Goal: Communication & Community: Participate in discussion

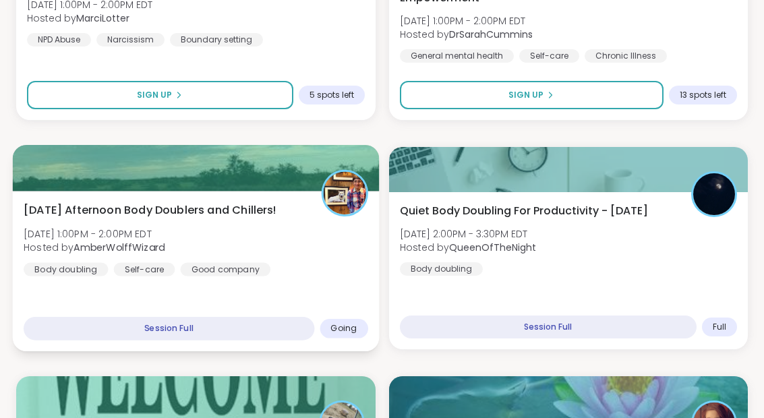
scroll to position [1217, 0]
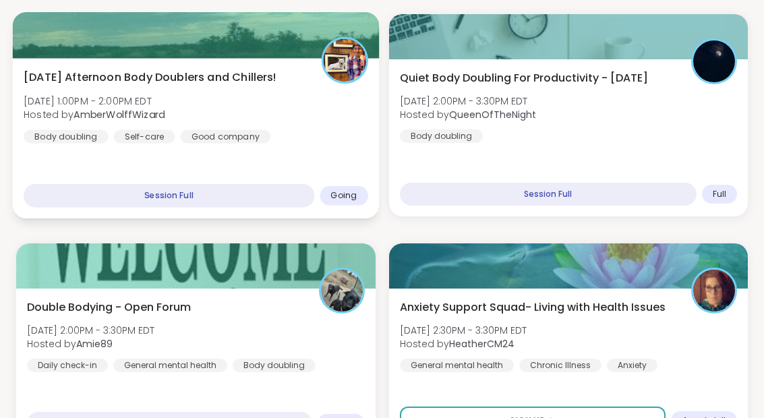
click at [279, 142] on div "Monday Afternoon Body Doublers and Chillers! Mon, Sep 08 | 1:00PM - 2:00PM EDT …" at bounding box center [196, 106] width 344 height 74
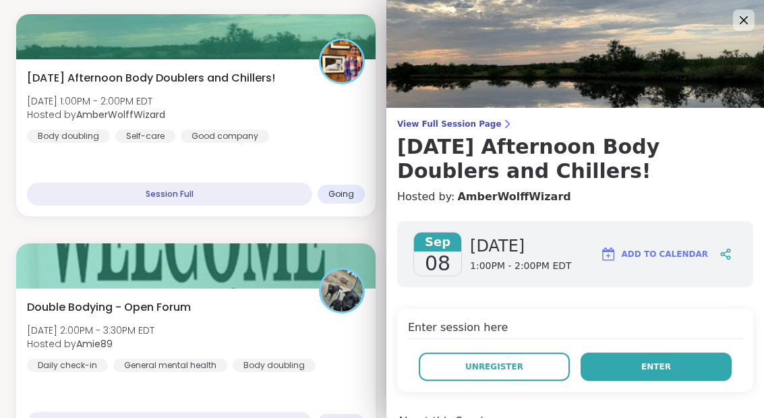
click at [661, 368] on span "Enter" at bounding box center [656, 367] width 30 height 12
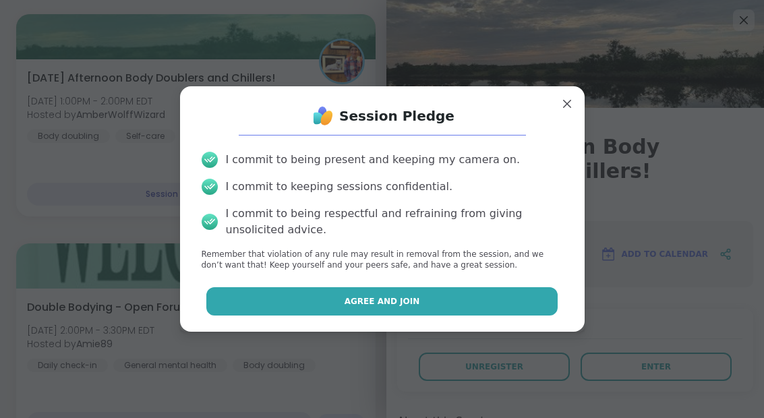
click at [468, 315] on button "Agree and Join" at bounding box center [381, 301] width 351 height 28
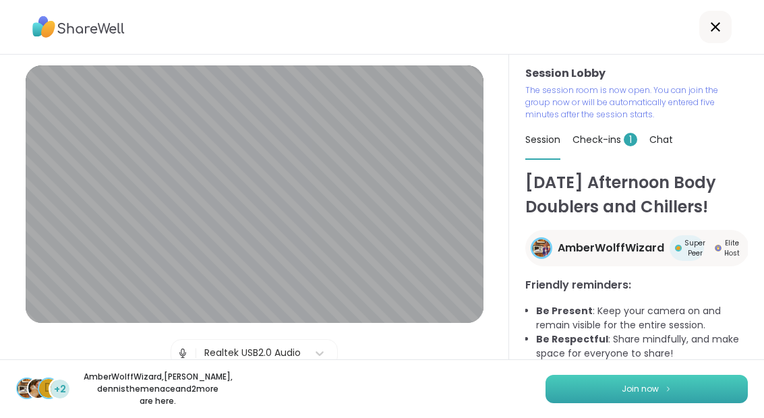
click at [610, 393] on button "Join now" at bounding box center [646, 389] width 202 height 28
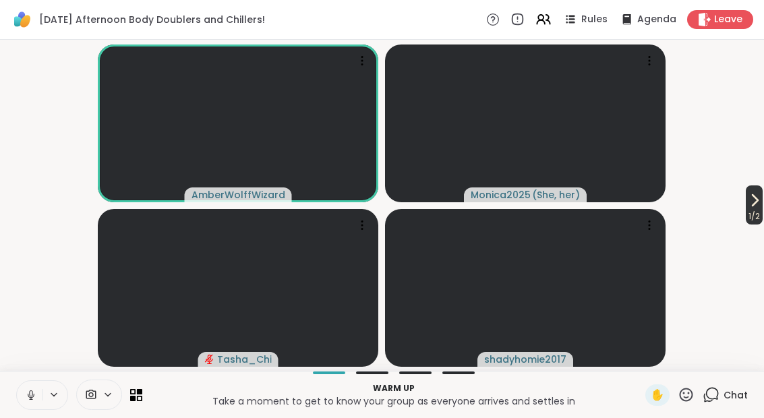
click at [752, 204] on icon at bounding box center [754, 200] width 5 height 11
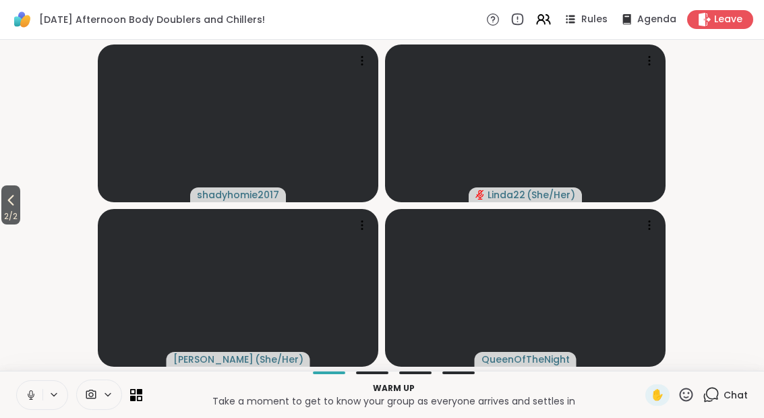
click at [34, 392] on icon at bounding box center [31, 395] width 12 height 12
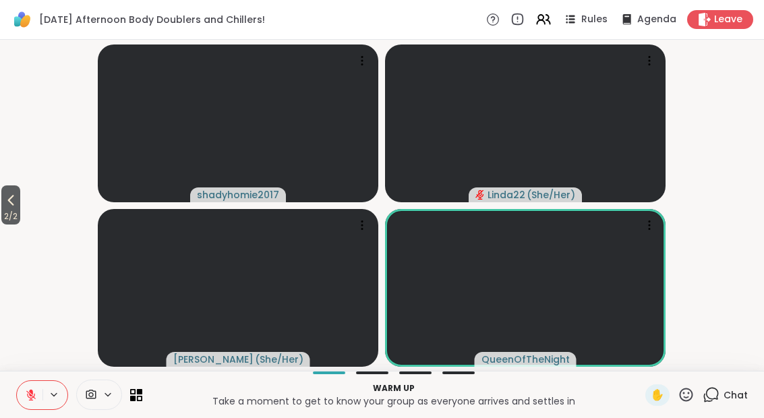
click at [33, 394] on icon at bounding box center [31, 395] width 12 height 12
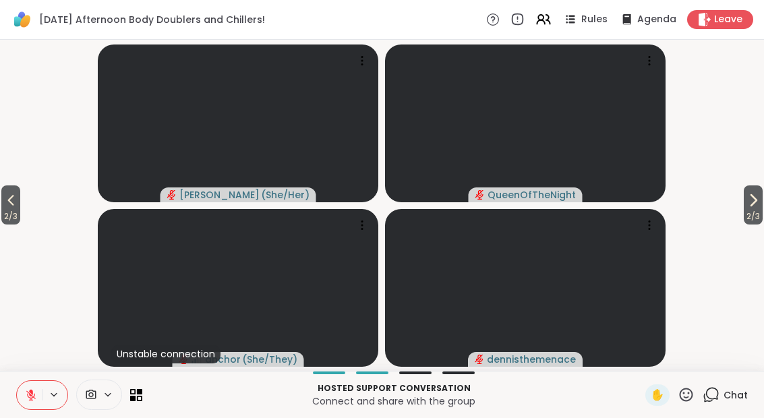
click at [34, 392] on icon at bounding box center [31, 395] width 12 height 12
click at [710, 399] on icon at bounding box center [710, 394] width 17 height 17
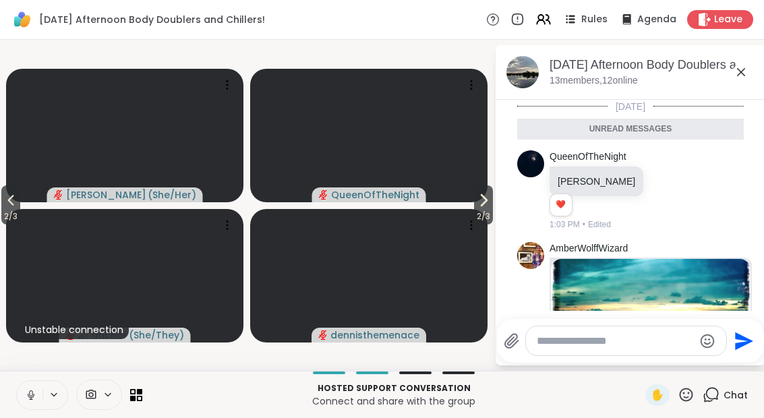
scroll to position [1228, 0]
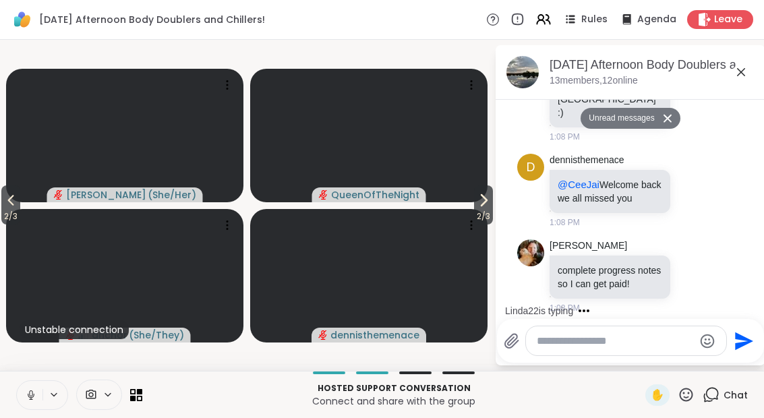
click at [24, 399] on button at bounding box center [30, 395] width 26 height 28
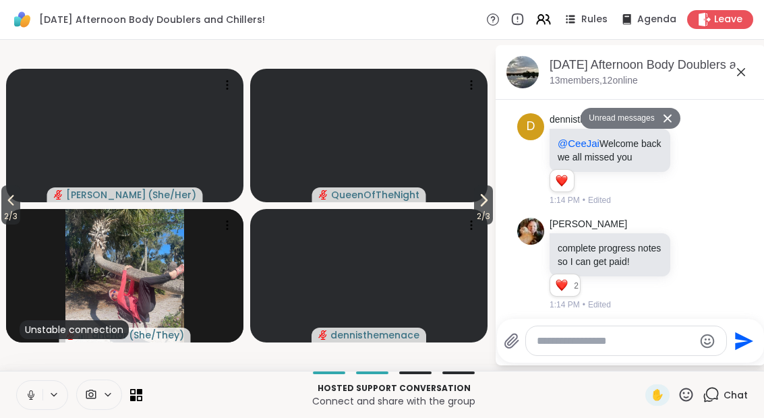
scroll to position [2008, 0]
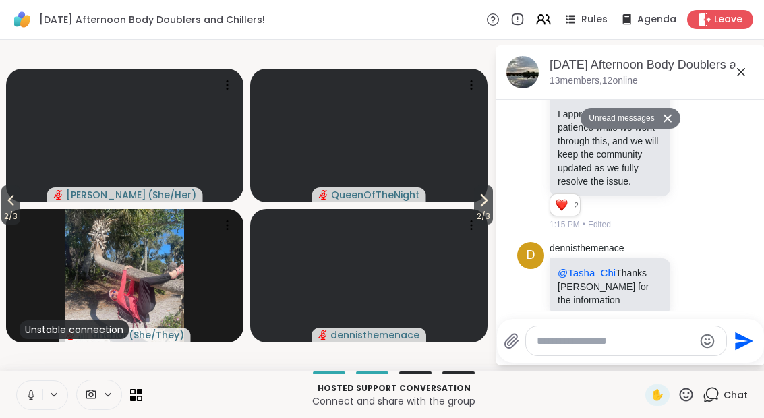
click at [35, 400] on icon at bounding box center [31, 395] width 12 height 12
click at [593, 334] on textarea "Type your message" at bounding box center [615, 340] width 157 height 13
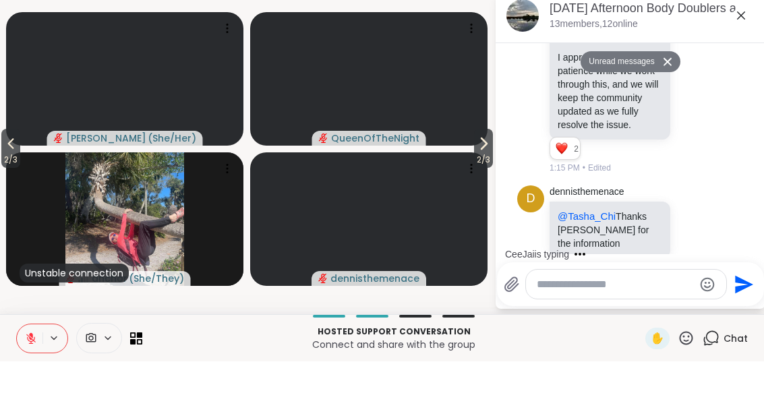
click at [550, 334] on textarea "Type your message" at bounding box center [615, 340] width 157 height 13
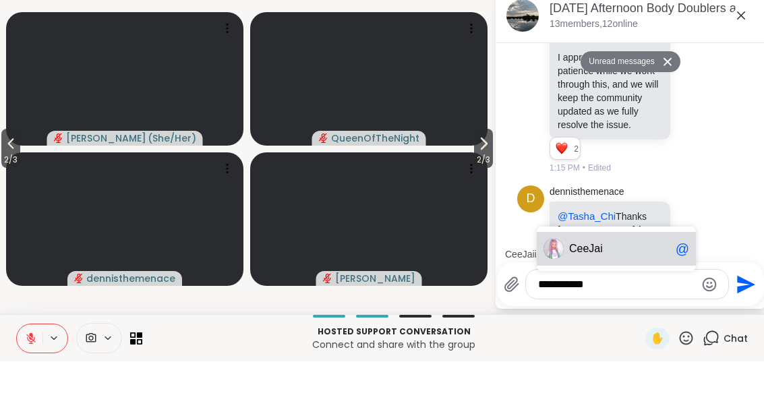
click at [564, 289] on div "CeeJai @" at bounding box center [616, 306] width 159 height 34
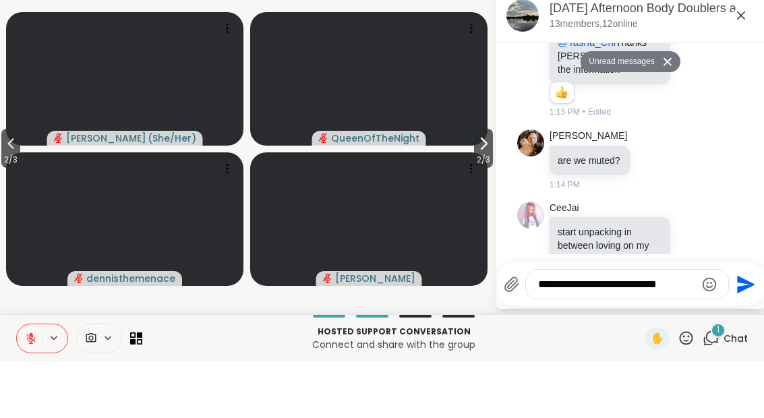
scroll to position [2150, 0]
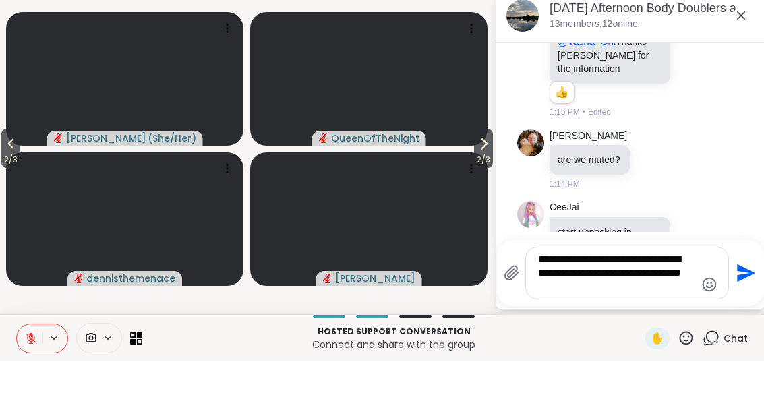
type textarea "**********"
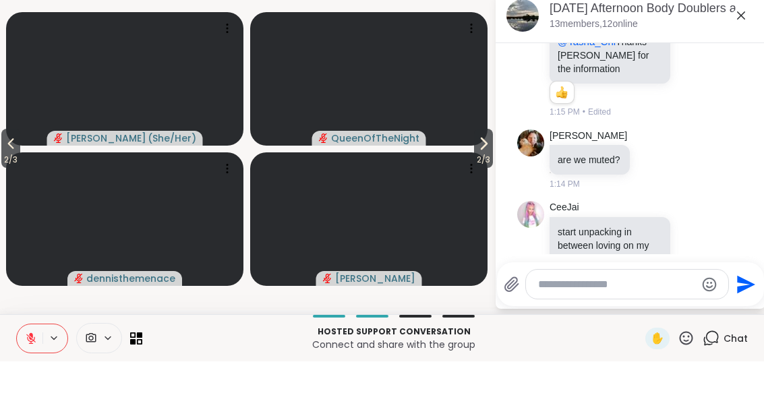
scroll to position [2262, 0]
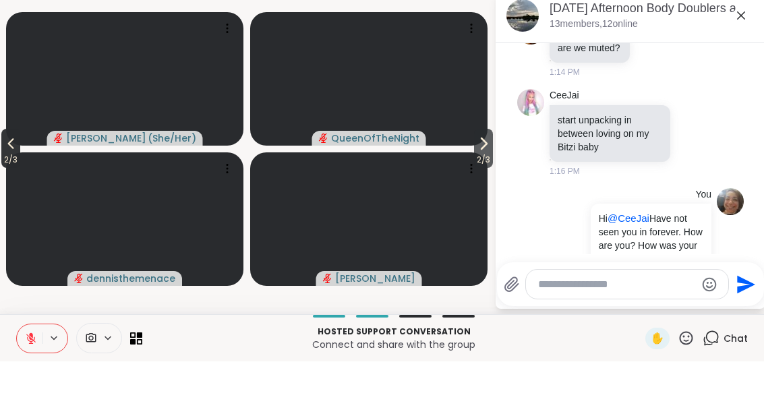
click at [7, 192] on icon at bounding box center [11, 200] width 16 height 16
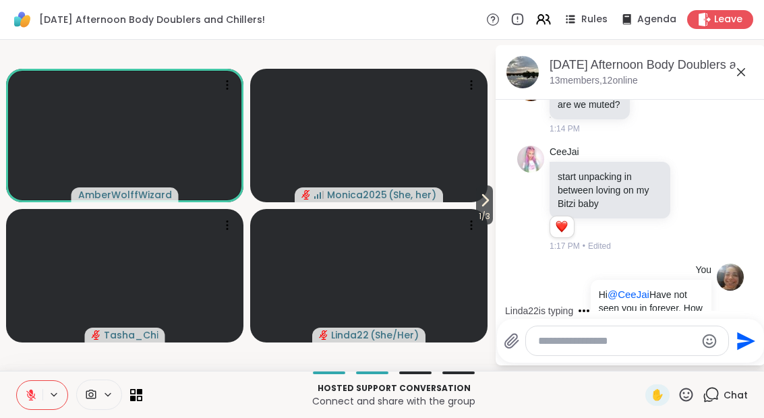
click at [574, 340] on textarea "Type your message" at bounding box center [616, 340] width 157 height 13
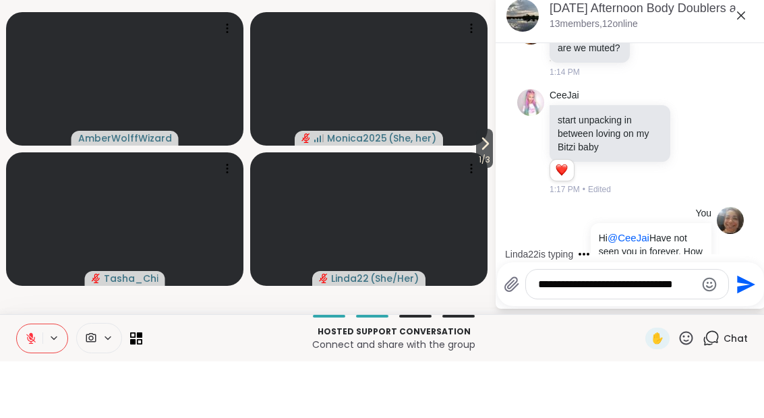
scroll to position [2444, 0]
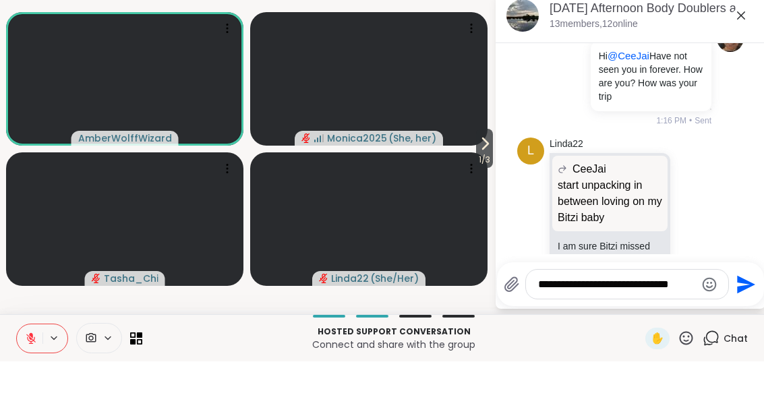
type textarea "**********"
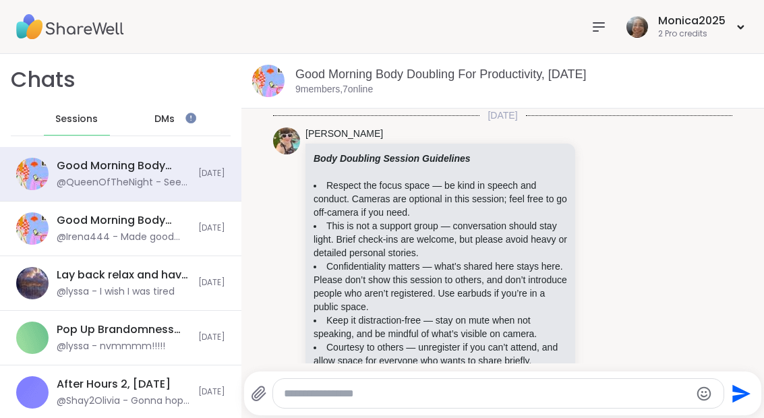
scroll to position [2864, 0]
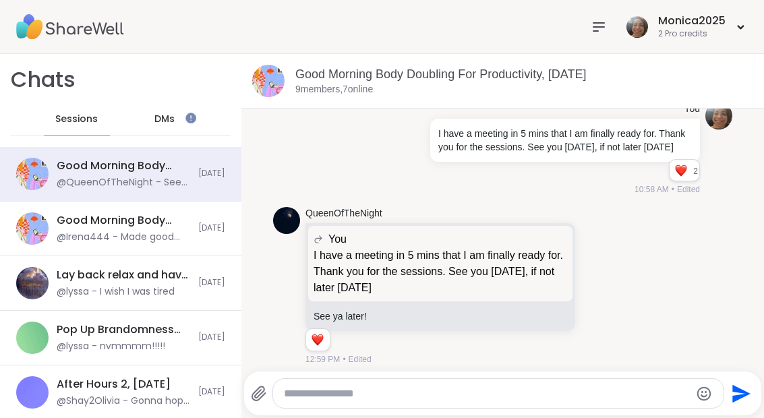
click at [82, 27] on img at bounding box center [70, 26] width 108 height 47
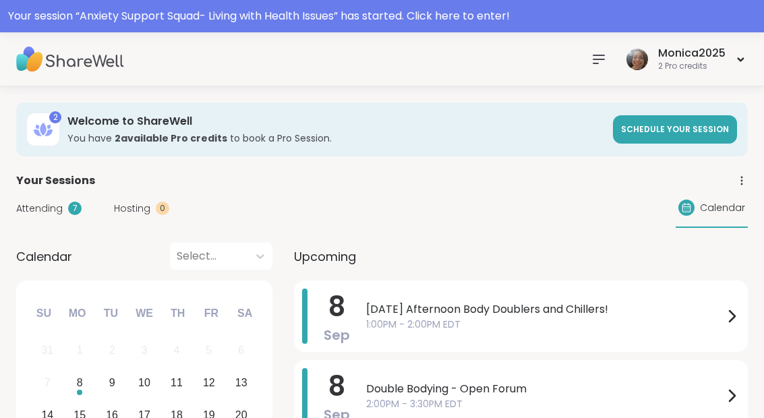
click at [65, 77] on img at bounding box center [70, 59] width 108 height 47
click at [605, 57] on icon at bounding box center [599, 59] width 16 height 16
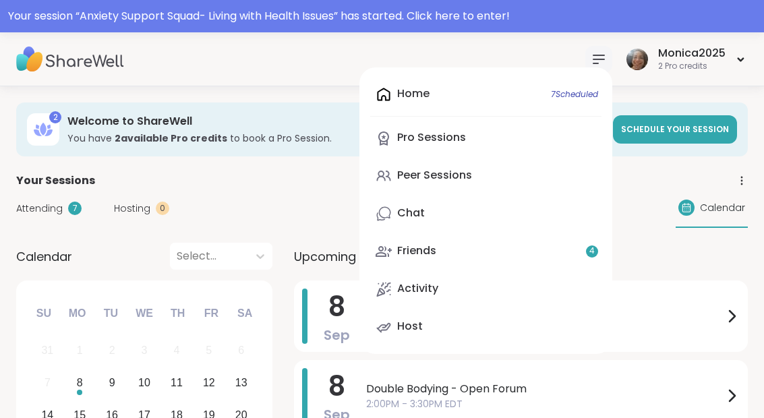
click at [450, 100] on div "Home 7 Scheduled Pro Sessions Peer Sessions Chat Friends 4 Activity Host" at bounding box center [485, 210] width 253 height 286
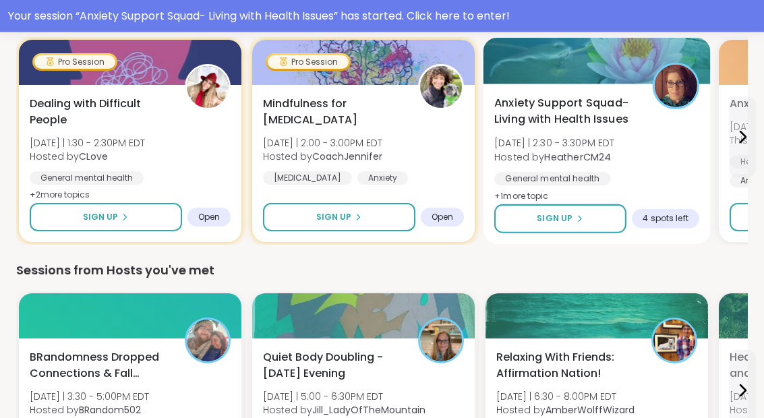
scroll to position [530, 0]
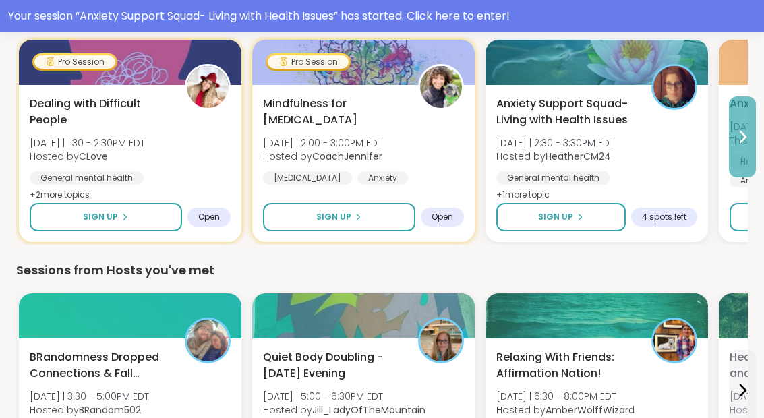
click at [744, 140] on icon at bounding box center [742, 137] width 16 height 16
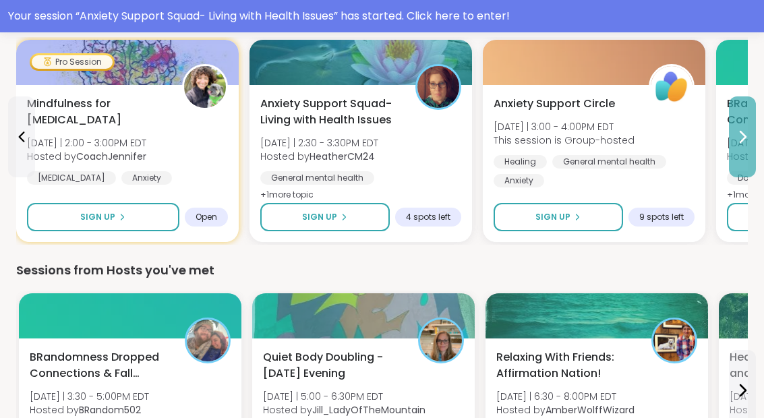
click at [744, 140] on icon at bounding box center [742, 137] width 16 height 16
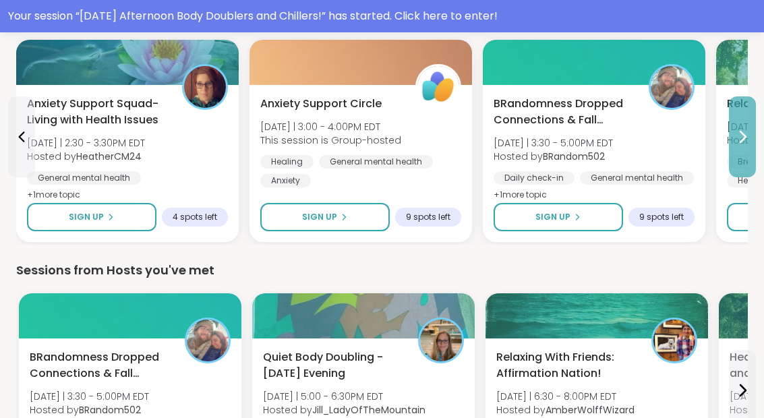
click at [744, 140] on icon at bounding box center [742, 137] width 16 height 16
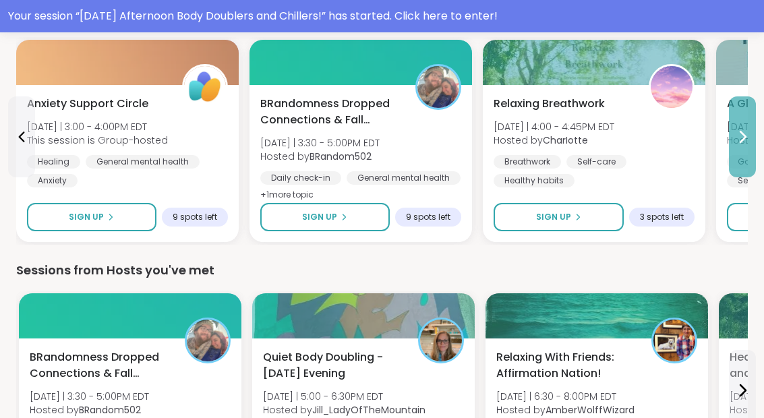
click at [744, 140] on icon at bounding box center [742, 137] width 16 height 16
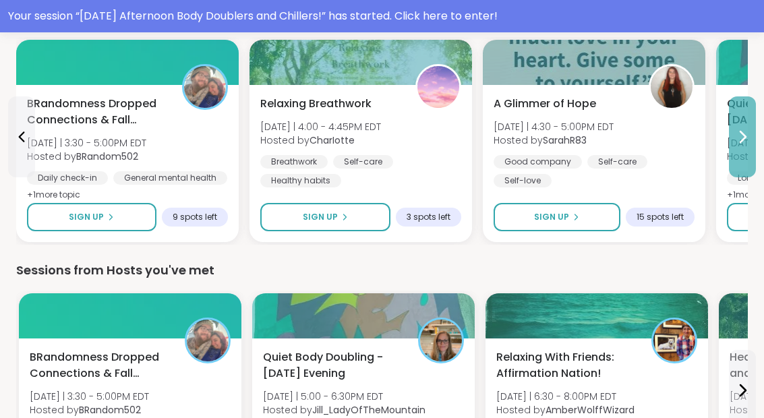
click at [744, 140] on icon at bounding box center [742, 137] width 16 height 16
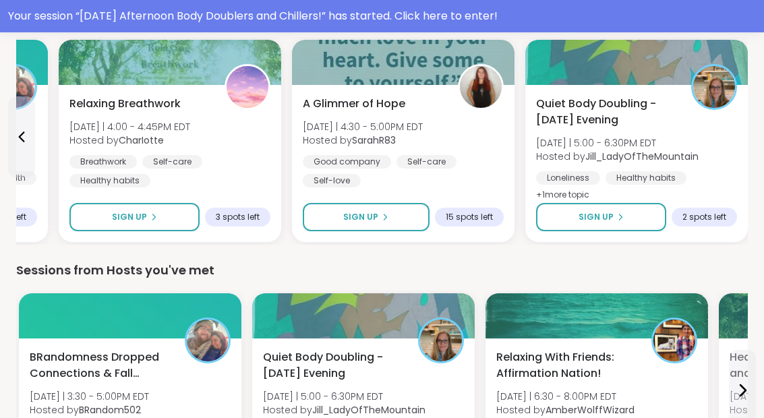
click at [744, 140] on div "Quiet Body Doubling -Monday Evening Mon 9/8 | 5:00 - 6:30PM EDT Hosted by Jill_…" at bounding box center [636, 163] width 222 height 157
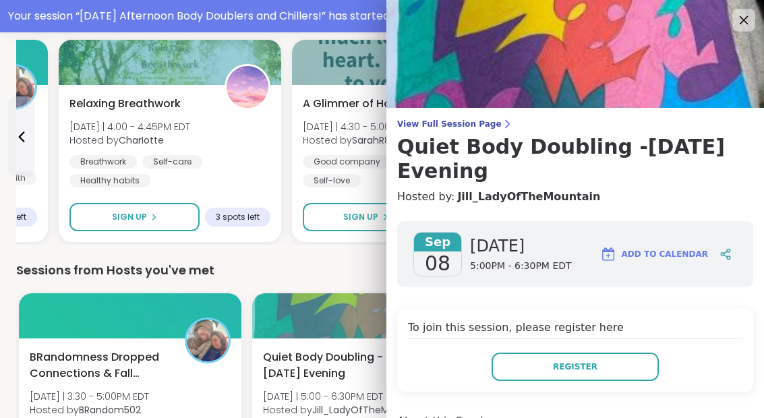
click at [742, 30] on div at bounding box center [743, 20] width 23 height 23
click at [734, 26] on div at bounding box center [743, 20] width 23 height 23
click at [741, 22] on icon at bounding box center [744, 20] width 9 height 9
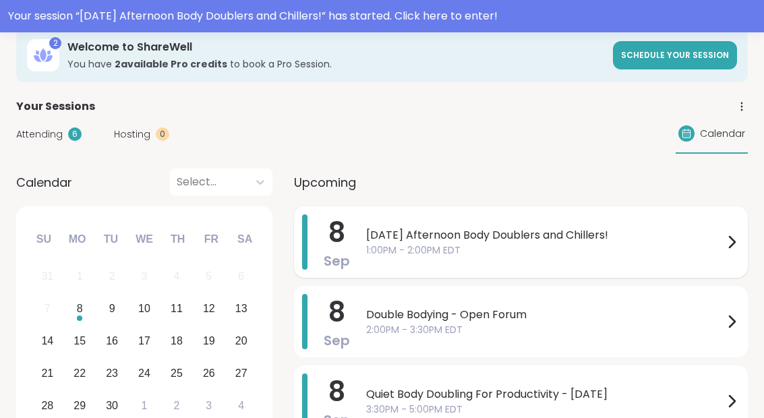
scroll to position [0, 0]
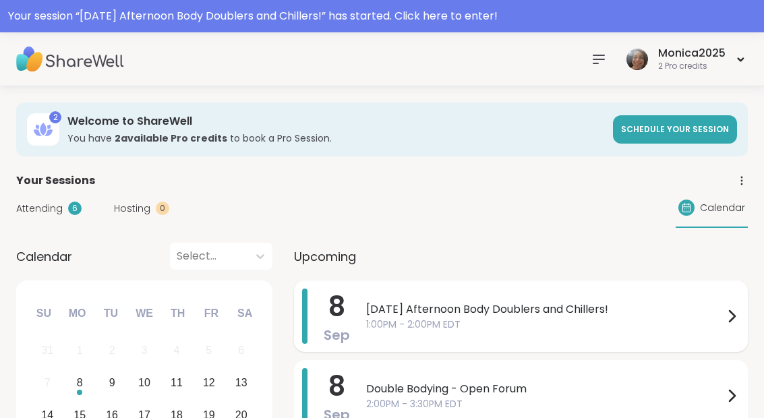
click at [431, 316] on span "[DATE] Afternoon Body Doublers and Chillers!" at bounding box center [544, 309] width 357 height 16
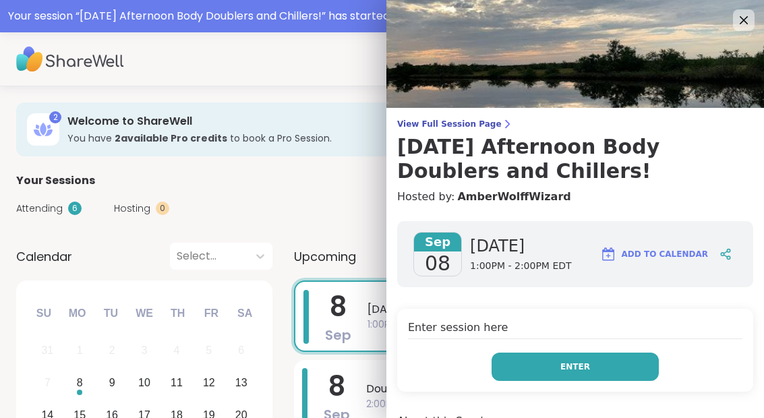
click at [564, 359] on button "Enter" at bounding box center [574, 367] width 167 height 28
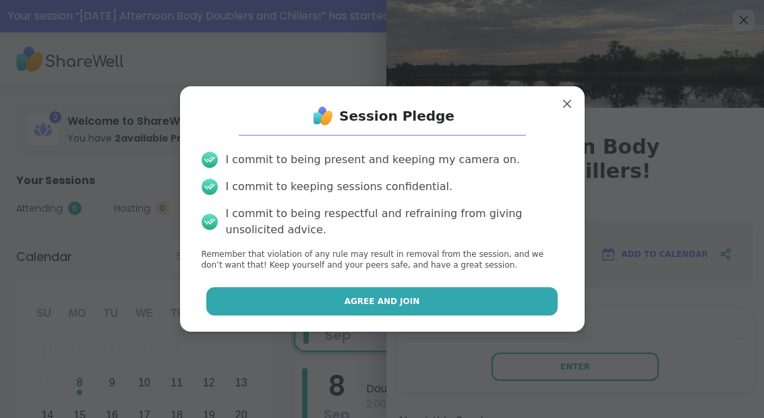
click at [461, 314] on button "Agree and Join" at bounding box center [381, 301] width 351 height 28
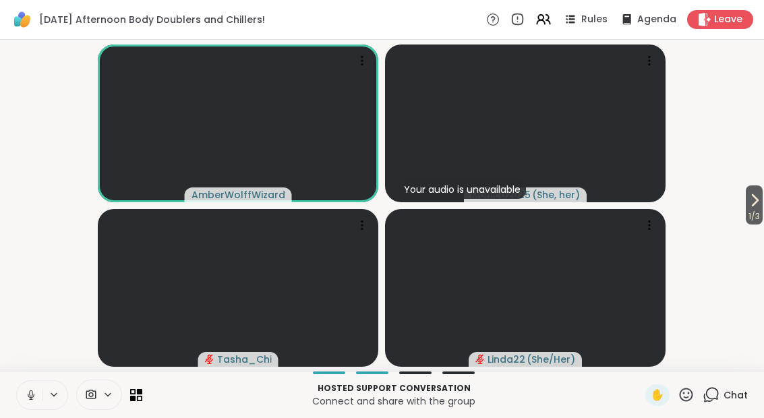
click at [52, 396] on icon at bounding box center [54, 394] width 11 height 11
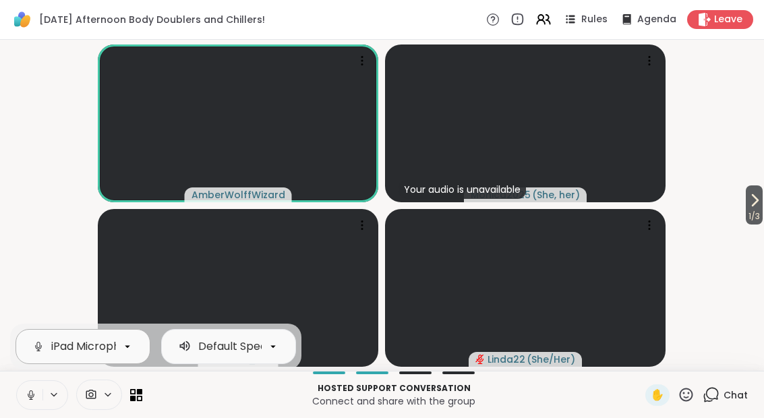
click at [131, 347] on icon at bounding box center [127, 346] width 12 height 12
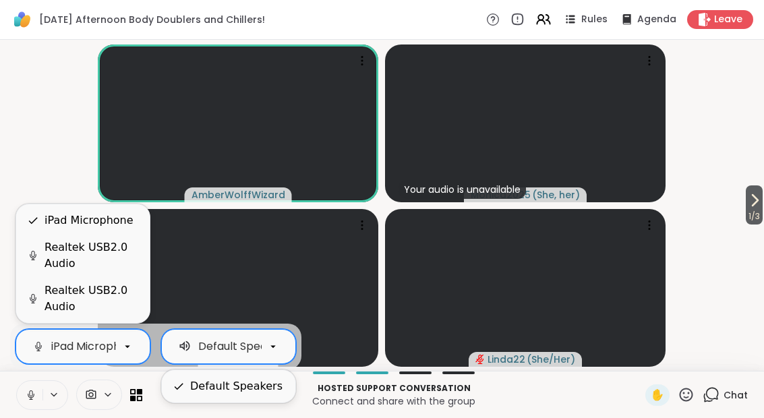
click at [279, 350] on div at bounding box center [273, 346] width 23 height 23
click at [115, 246] on div "Realtek USB2.0 Audio" at bounding box center [91, 255] width 94 height 32
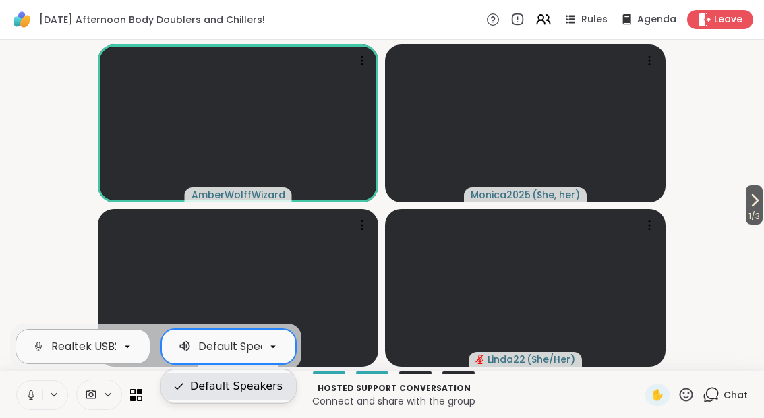
click at [258, 382] on div "Default Speakers" at bounding box center [236, 386] width 92 height 16
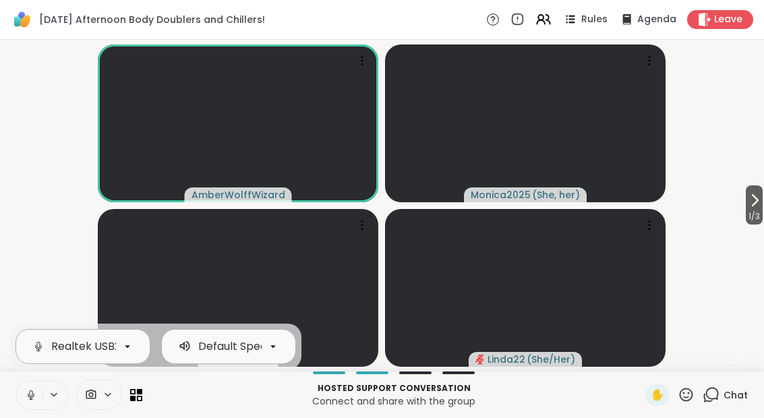
click at [216, 396] on p "Connect and share with the group" at bounding box center [393, 400] width 487 height 13
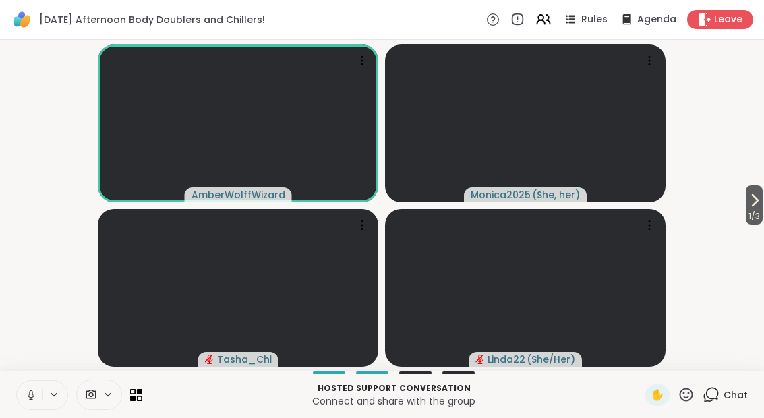
click at [711, 393] on icon at bounding box center [710, 394] width 17 height 17
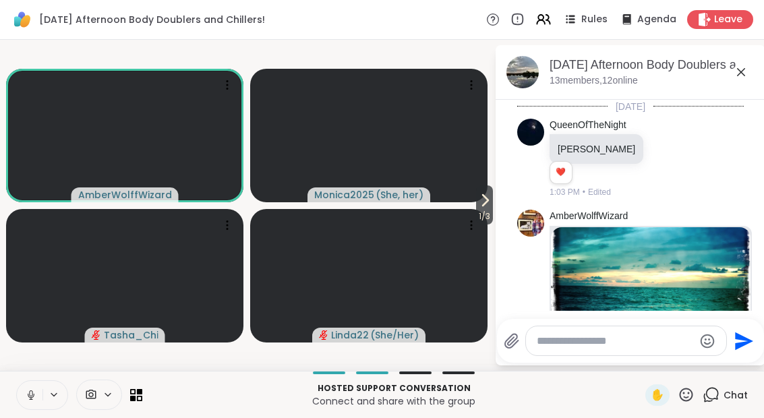
scroll to position [2529, 0]
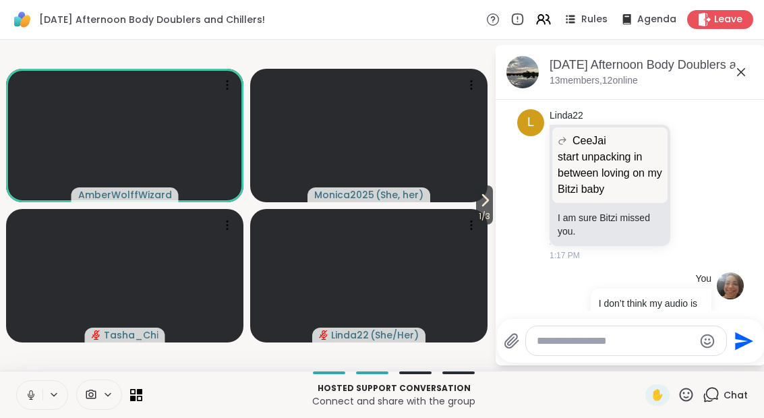
click at [688, 27] on div "Rules Agenda Leave" at bounding box center [619, 19] width 267 height 19
click at [700, 24] on icon at bounding box center [704, 19] width 13 height 14
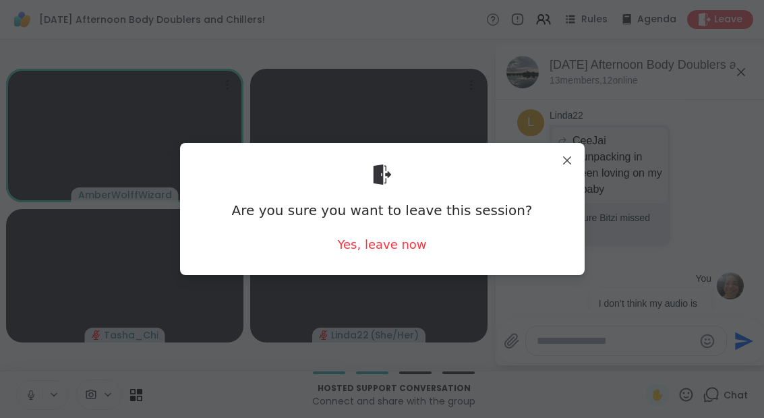
click at [376, 272] on div "Are you sure you want to leave this session? Yes, leave now" at bounding box center [382, 208] width 404 height 131
click at [386, 260] on div "Are you sure you want to leave this session? Yes, leave now" at bounding box center [382, 209] width 383 height 110
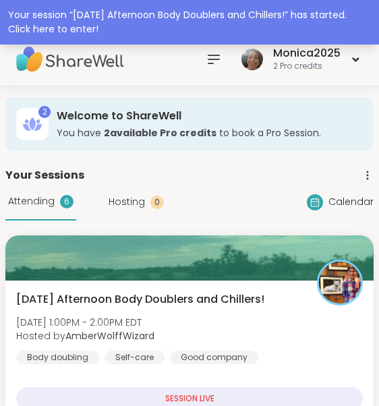
click at [307, 18] on div "Your session “ Monday Afternoon Body Doublers and Chillers! ” has started. Clic…" at bounding box center [189, 22] width 363 height 28
click at [159, 32] on div "Your session “ Monday Afternoon Body Doublers and Chillers! ” has started. Clic…" at bounding box center [189, 22] width 363 height 28
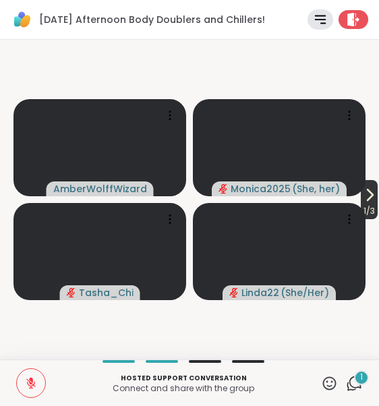
click at [376, 204] on span "1 / 3" at bounding box center [369, 211] width 17 height 16
click at [378, 212] on span "1 / 3" at bounding box center [369, 211] width 17 height 16
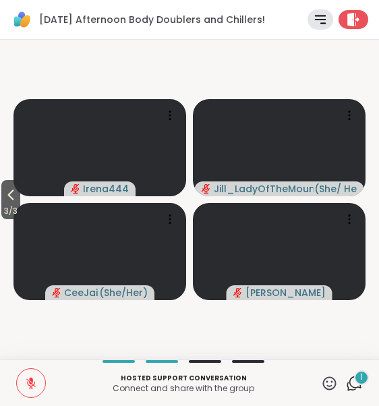
click at [359, 383] on div "1" at bounding box center [361, 377] width 15 height 15
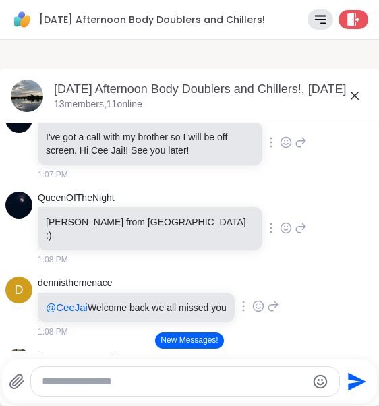
scroll to position [951, 0]
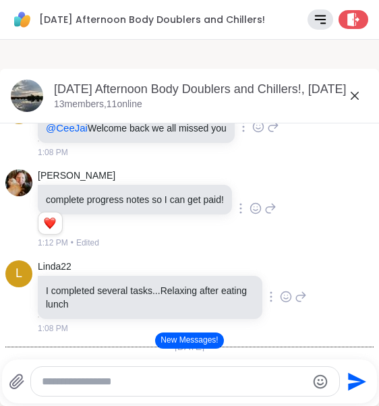
click at [195, 344] on button "New Messages!" at bounding box center [189, 340] width 68 height 16
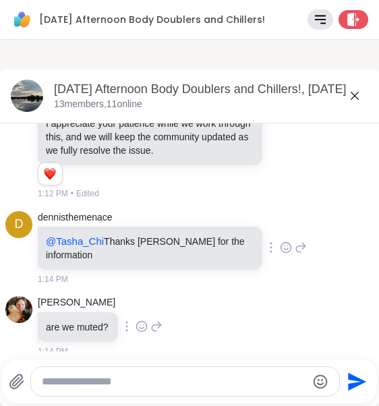
click at [173, 378] on textarea "Type your message" at bounding box center [174, 381] width 264 height 13
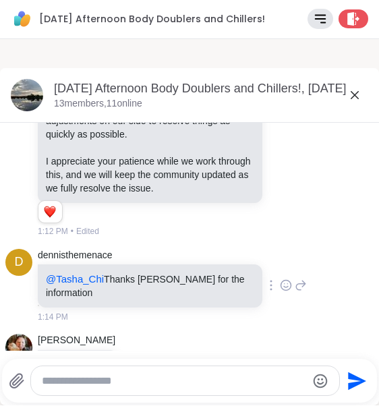
click at [59, 382] on textarea "Type your message" at bounding box center [174, 381] width 264 height 13
click at [57, 382] on textarea "Type your message" at bounding box center [174, 381] width 264 height 13
click at [289, 174] on div "Tasha_Chi Response from support: Thank you for reaching out, and I’m sorry you …" at bounding box center [172, 97] width 269 height 282
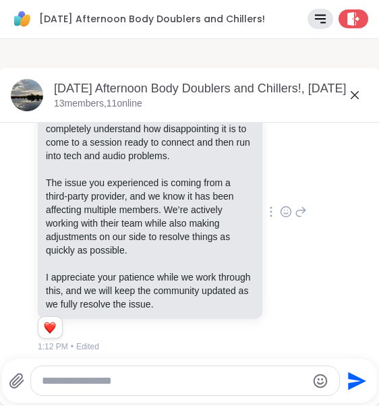
scroll to position [1679, 0]
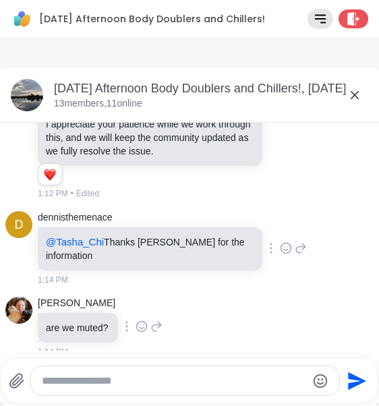
click at [76, 381] on textarea "Type your message" at bounding box center [174, 381] width 264 height 13
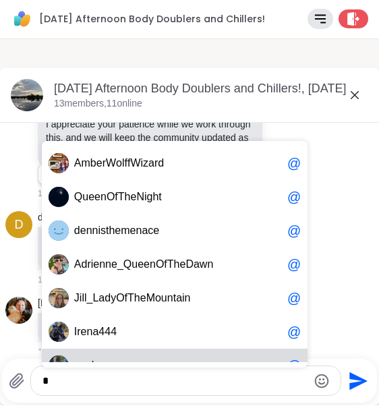
click at [63, 378] on textarea "*" at bounding box center [174, 381] width 264 height 13
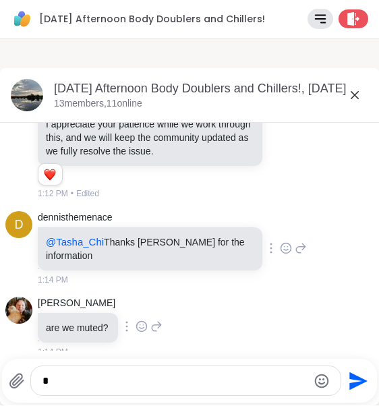
click at [57, 380] on textarea "*" at bounding box center [174, 381] width 264 height 13
click at [55, 380] on textarea "*" at bounding box center [174, 381] width 264 height 13
click at [51, 380] on textarea "*" at bounding box center [174, 381] width 264 height 13
click at [53, 380] on textarea "*" at bounding box center [174, 381] width 264 height 13
drag, startPoint x: 44, startPoint y: 382, endPoint x: 52, endPoint y: 382, distance: 8.1
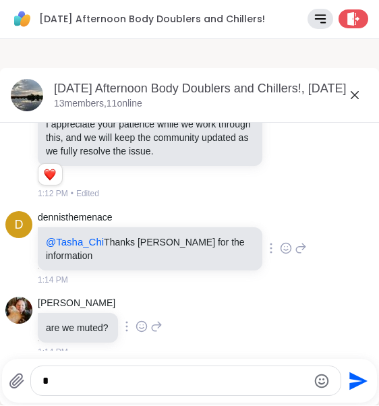
click at [52, 382] on textarea "*" at bounding box center [174, 381] width 264 height 13
type textarea "*"
click at [308, 71] on div "Monday Afternoon Body Doublers and Chillers!, Sep 08 13 members, 11 online" at bounding box center [189, 96] width 379 height 55
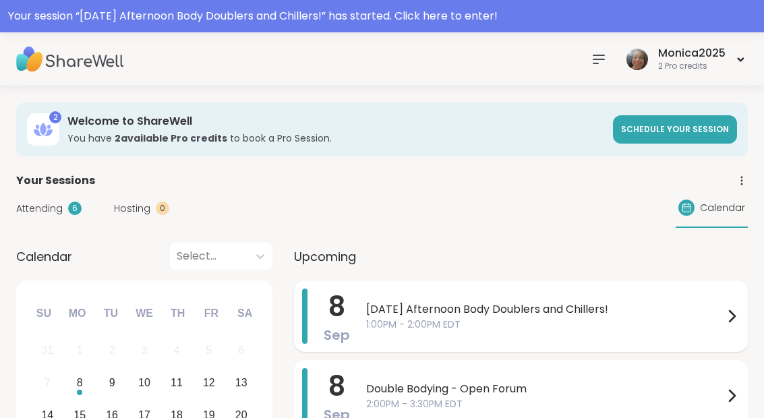
click at [464, 319] on span "1:00PM - 2:00PM EDT" at bounding box center [544, 325] width 357 height 14
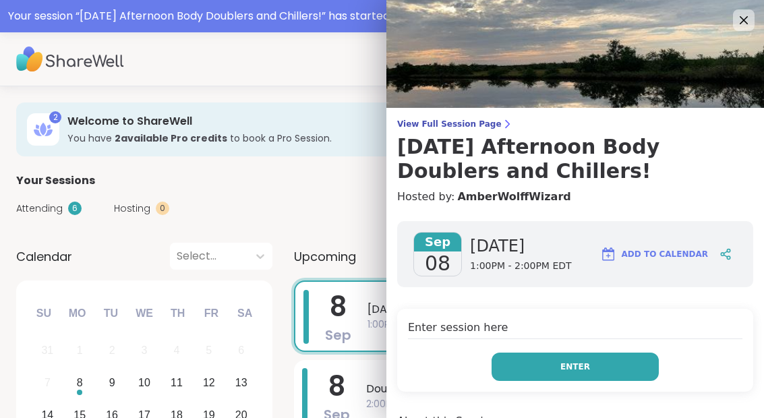
click at [561, 375] on button "Enter" at bounding box center [574, 367] width 167 height 28
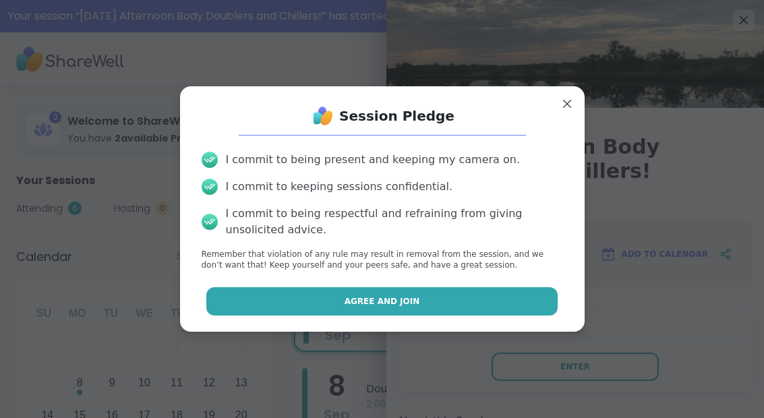
click at [398, 291] on button "Agree and Join" at bounding box center [381, 301] width 351 height 28
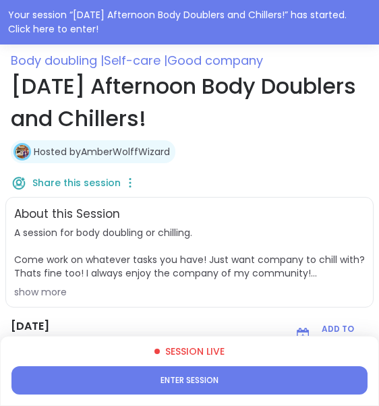
scroll to position [147, 0]
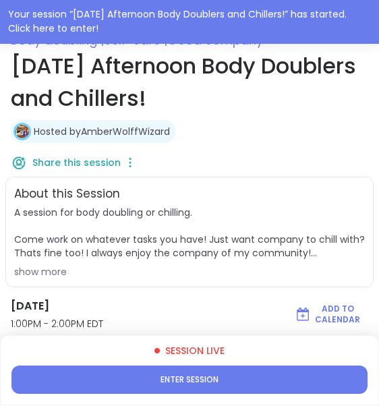
click at [169, 383] on span "Enter session" at bounding box center [189, 380] width 58 height 11
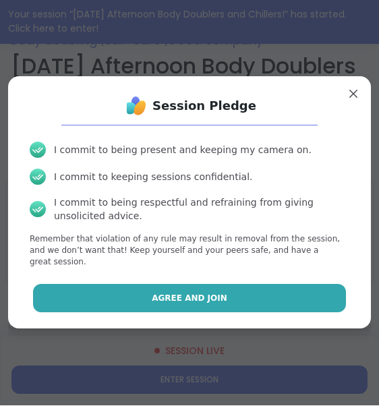
click at [161, 297] on span "Agree and Join" at bounding box center [190, 299] width 76 height 12
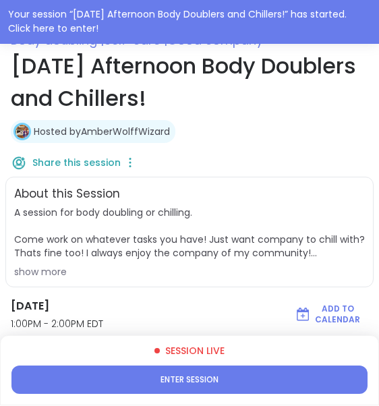
type textarea "*"
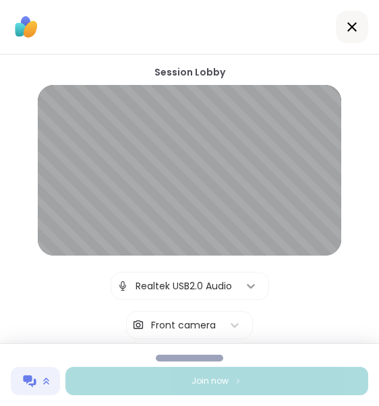
click at [248, 296] on div at bounding box center [251, 286] width 24 height 24
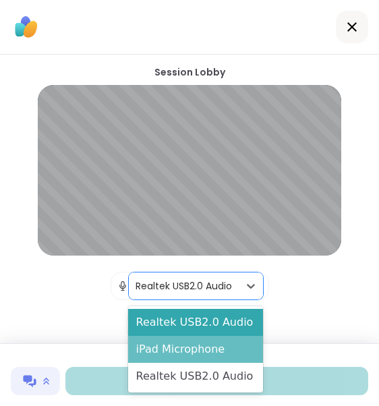
click at [227, 347] on div "iPad Microphone" at bounding box center [195, 349] width 135 height 27
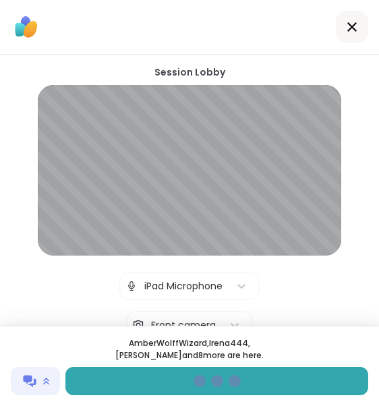
scroll to position [-1, 0]
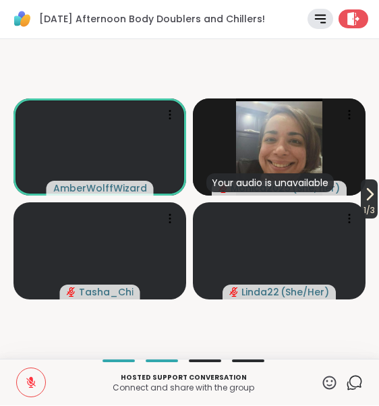
click at [374, 212] on span "1 / 3" at bounding box center [369, 211] width 17 height 16
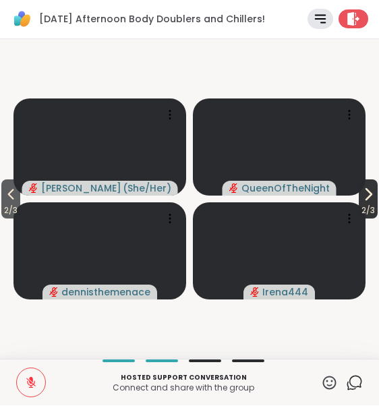
click at [374, 212] on span "2 / 3" at bounding box center [368, 211] width 19 height 16
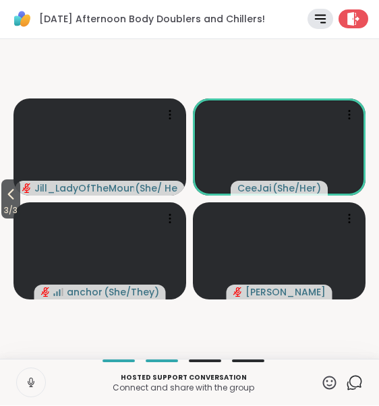
click at [35, 384] on icon at bounding box center [31, 383] width 12 height 12
click at [351, 380] on icon at bounding box center [354, 383] width 17 height 17
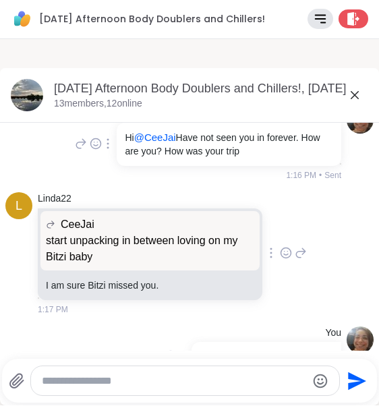
scroll to position [2078, 0]
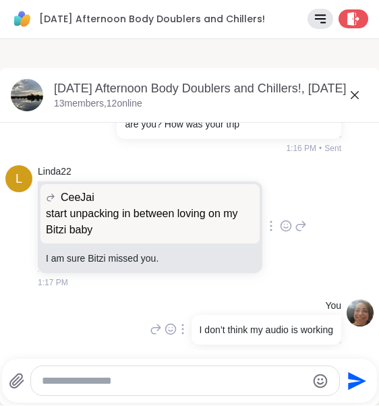
click at [361, 89] on icon at bounding box center [354, 96] width 16 height 16
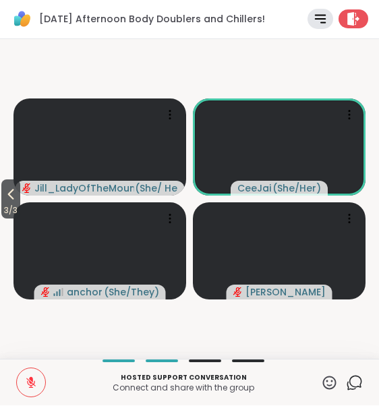
click at [356, 382] on icon at bounding box center [354, 383] width 17 height 17
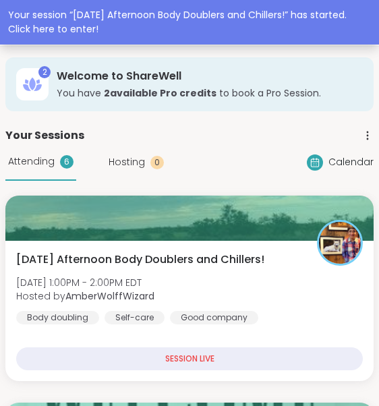
click at [129, 38] on div "Your session “ [DATE] Afternoon Body Doublers and Chillers! ” has started. Clic…" at bounding box center [189, 22] width 379 height 44
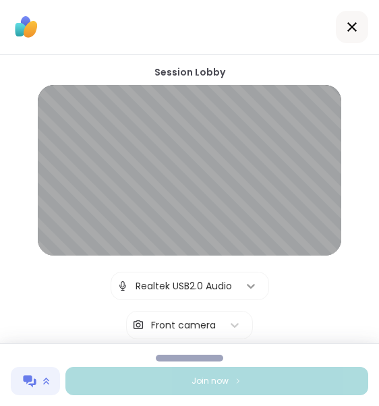
click at [251, 293] on icon at bounding box center [250, 285] width 13 height 13
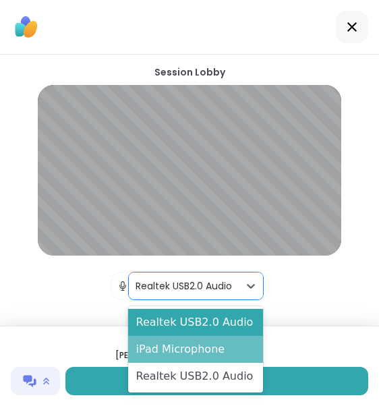
click at [223, 345] on div "iPad Microphone" at bounding box center [195, 349] width 135 height 27
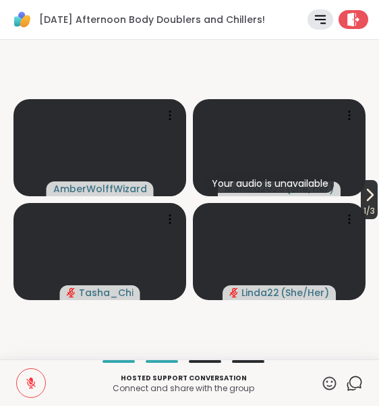
click at [371, 196] on icon at bounding box center [369, 195] width 16 height 16
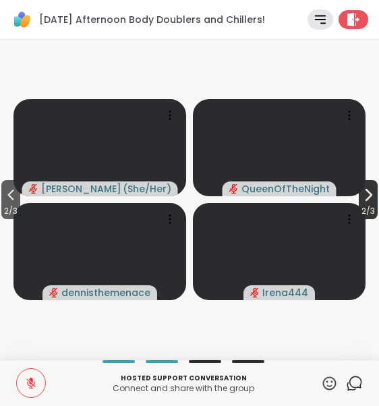
click at [371, 196] on icon at bounding box center [368, 195] width 16 height 16
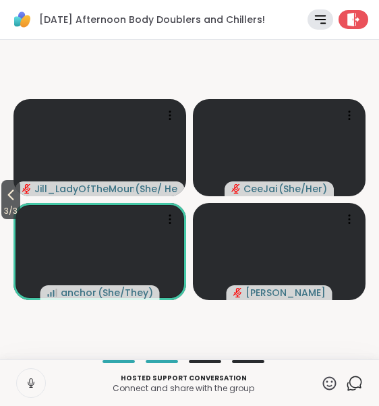
click at [359, 40] on div "3 / 3 Jill_LadyOfTheMountain ( She/ Her ) CeeJai ( She/Her ) anchor ( She/They …" at bounding box center [189, 200] width 379 height 320
click at [353, 21] on icon at bounding box center [353, 19] width 12 height 13
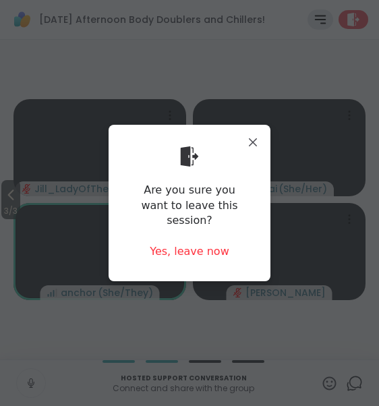
click at [193, 247] on div "Yes, leave now" at bounding box center [190, 251] width 80 height 15
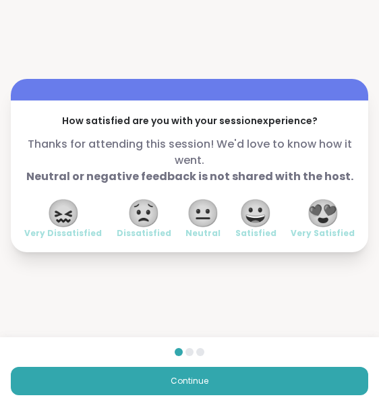
click at [258, 225] on span "😀" at bounding box center [256, 213] width 34 height 24
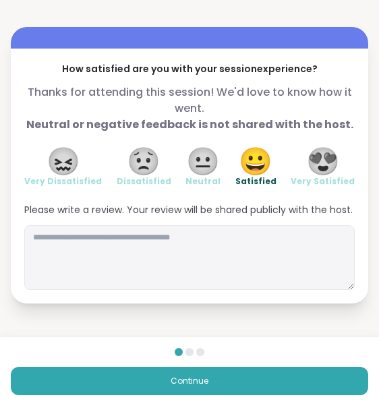
click at [240, 381] on button "Continue" at bounding box center [189, 381] width 357 height 28
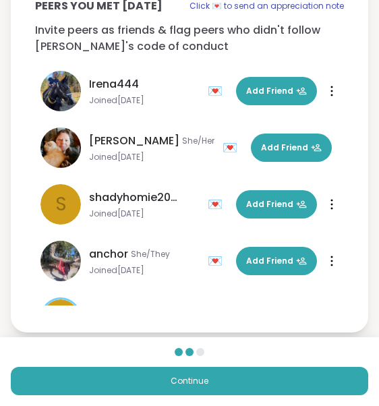
click at [239, 381] on button "Continue" at bounding box center [189, 381] width 357 height 28
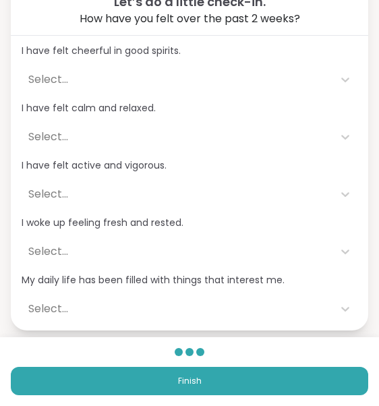
click at [247, 379] on button "Finish" at bounding box center [189, 381] width 357 height 28
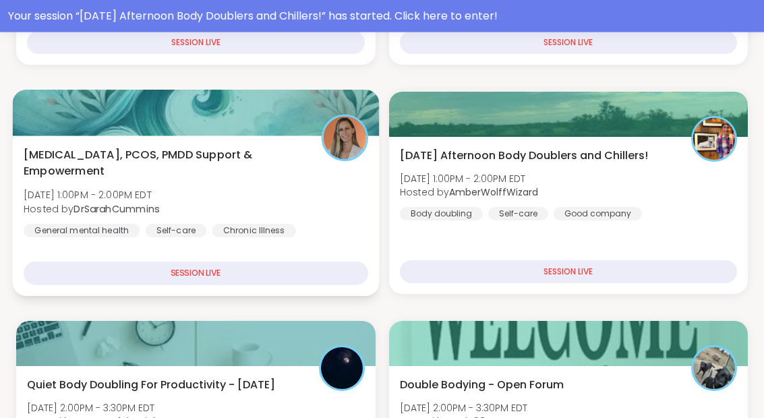
scroll to position [485, 0]
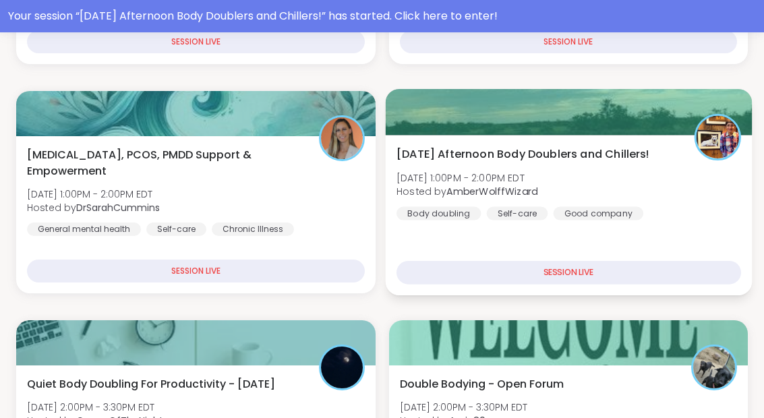
click at [378, 183] on div "Monday Afternoon Body Doublers and Chillers! Mon, Sep 08 | 1:00PM - 2:00PM EDT …" at bounding box center [568, 183] width 344 height 74
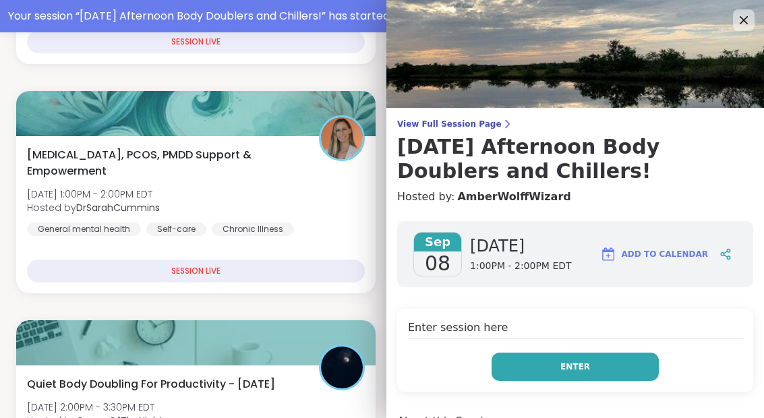
click at [378, 365] on span "Enter" at bounding box center [575, 367] width 30 height 12
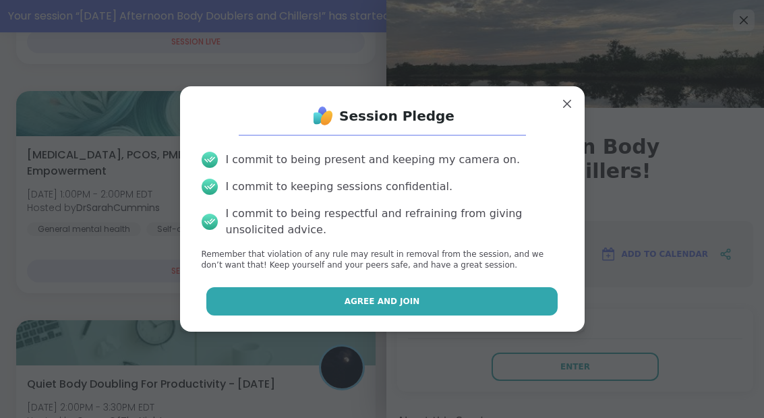
click at [378, 315] on button "Agree and Join" at bounding box center [381, 301] width 351 height 28
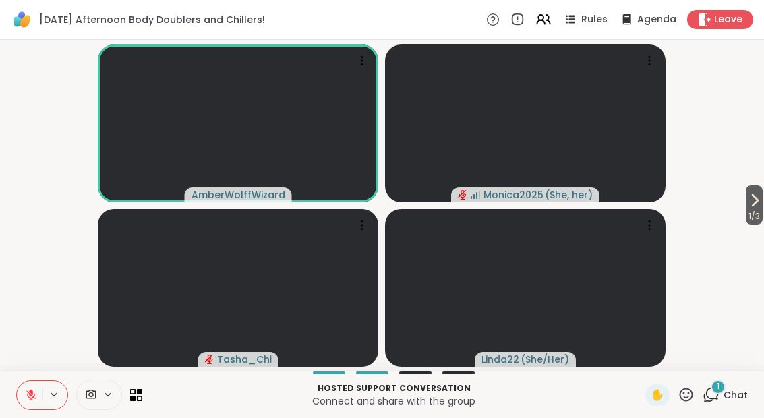
click at [378, 394] on div "1 Chat" at bounding box center [724, 395] width 45 height 22
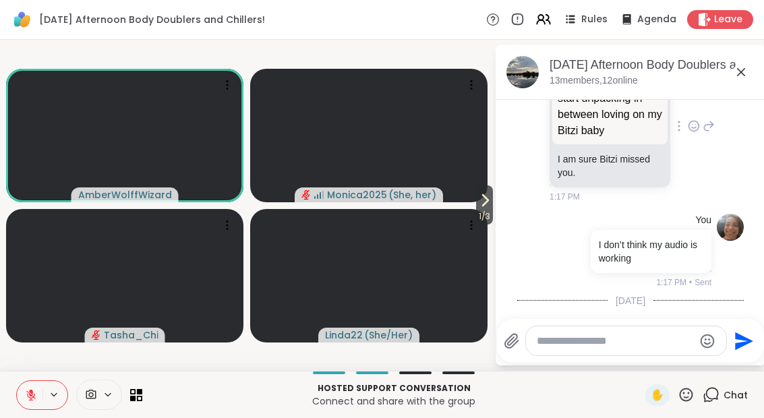
scroll to position [2696, 0]
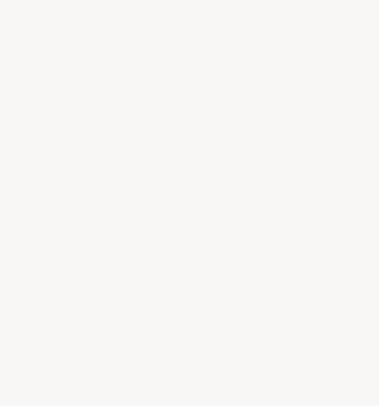
click at [118, 27] on div at bounding box center [189, 203] width 379 height 406
click at [65, 27] on div at bounding box center [189, 203] width 379 height 406
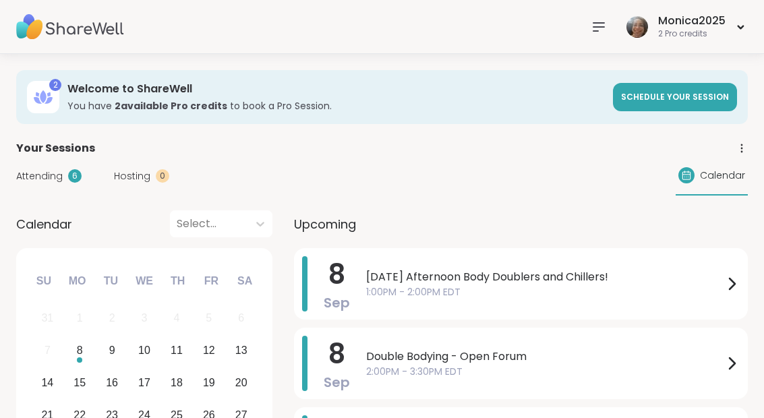
click at [565, 291] on span "1:00PM - 2:00PM EDT" at bounding box center [544, 292] width 357 height 14
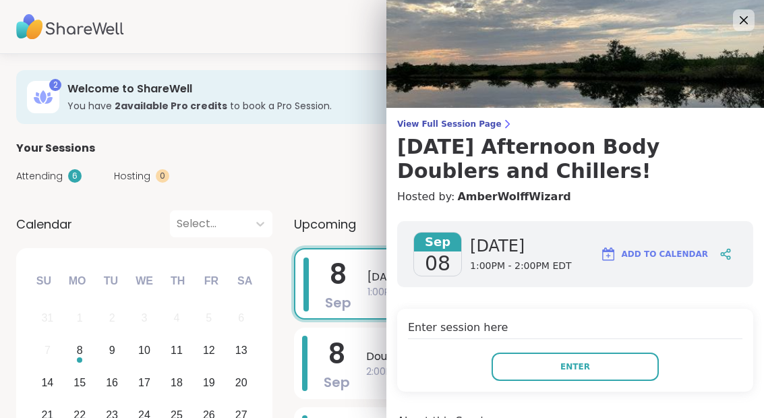
click at [596, 366] on button "Enter" at bounding box center [574, 367] width 167 height 28
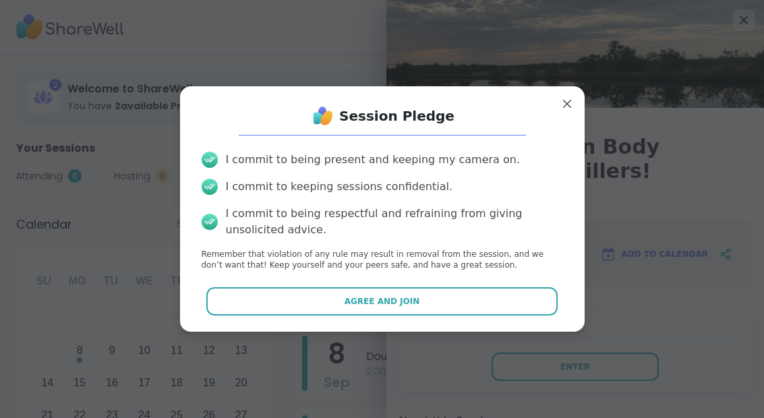
click at [457, 301] on button "Agree and Join" at bounding box center [381, 301] width 351 height 28
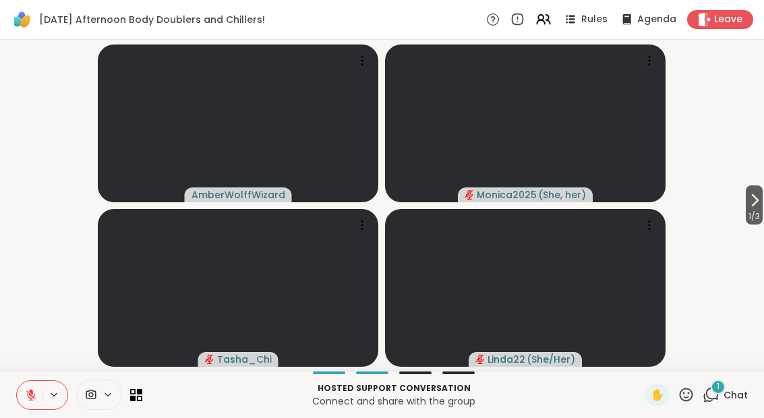
click at [711, 386] on div "1 Chat" at bounding box center [724, 395] width 45 height 22
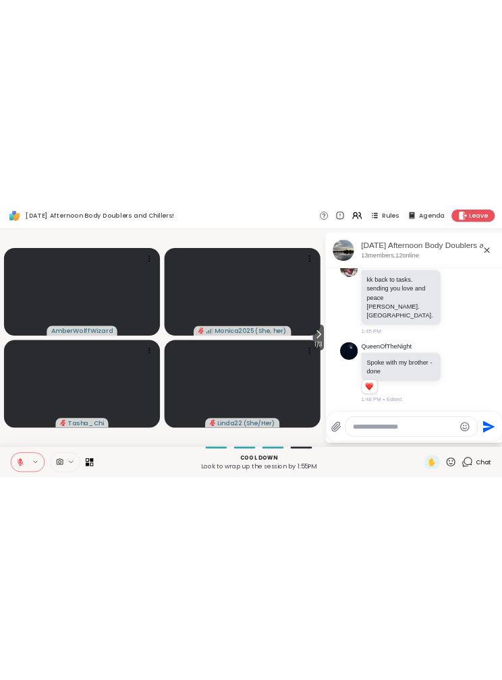
scroll to position [3069, 0]
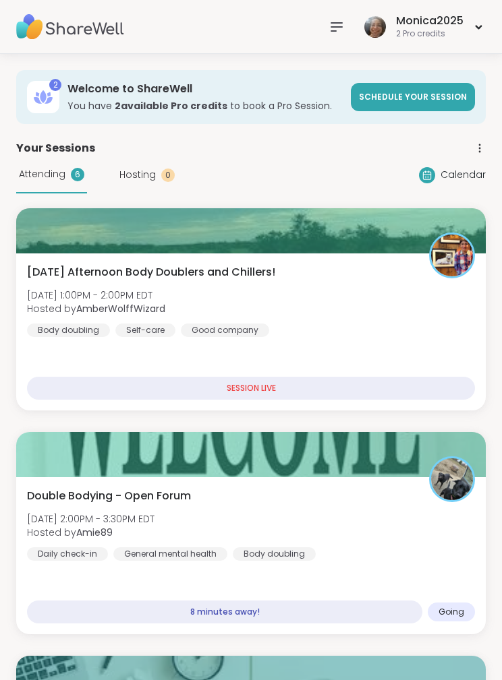
click at [395, 316] on div "[DATE] Afternoon Body Doublers and Chillers! [DATE] 1:00PM - 2:00PM EDT Hosted …" at bounding box center [251, 300] width 448 height 73
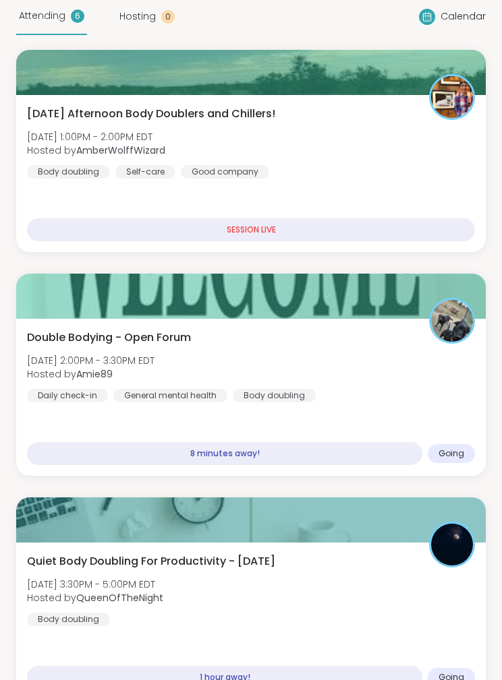
scroll to position [158, 0]
click at [369, 373] on div "Double Bodying - Open Forum [DATE] 2:00PM - 3:30PM EDT Hosted by Amie89 Daily c…" at bounding box center [251, 366] width 448 height 73
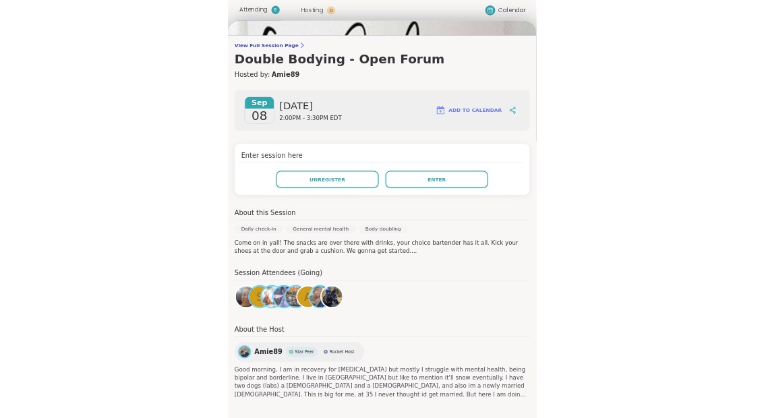
scroll to position [84, 0]
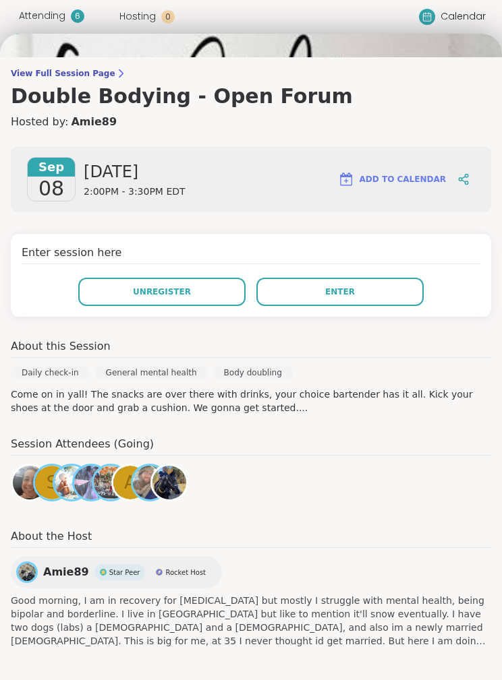
click at [222, 411] on p "Come on in yall! The snacks are over there with drinks, your choice bartender h…" at bounding box center [251, 401] width 480 height 27
click at [179, 403] on p "Come on in yall! The snacks are over there with drinks, your choice bartender h…" at bounding box center [251, 401] width 480 height 27
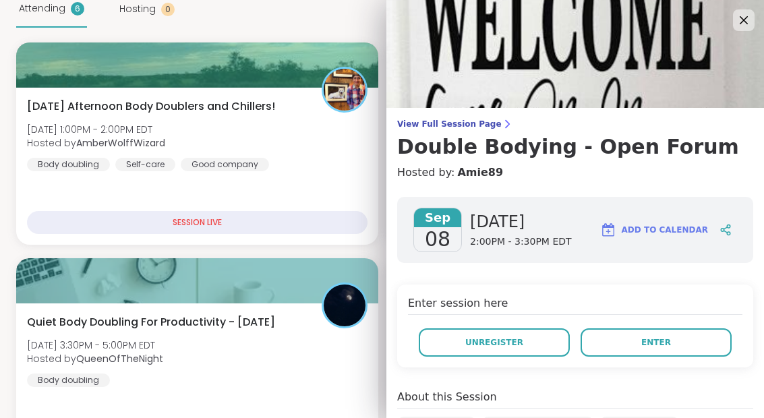
scroll to position [-1, 0]
click at [501, 24] on img at bounding box center [575, 54] width 378 height 108
click at [501, 24] on icon at bounding box center [743, 20] width 16 height 16
